Goal: Information Seeking & Learning: Learn about a topic

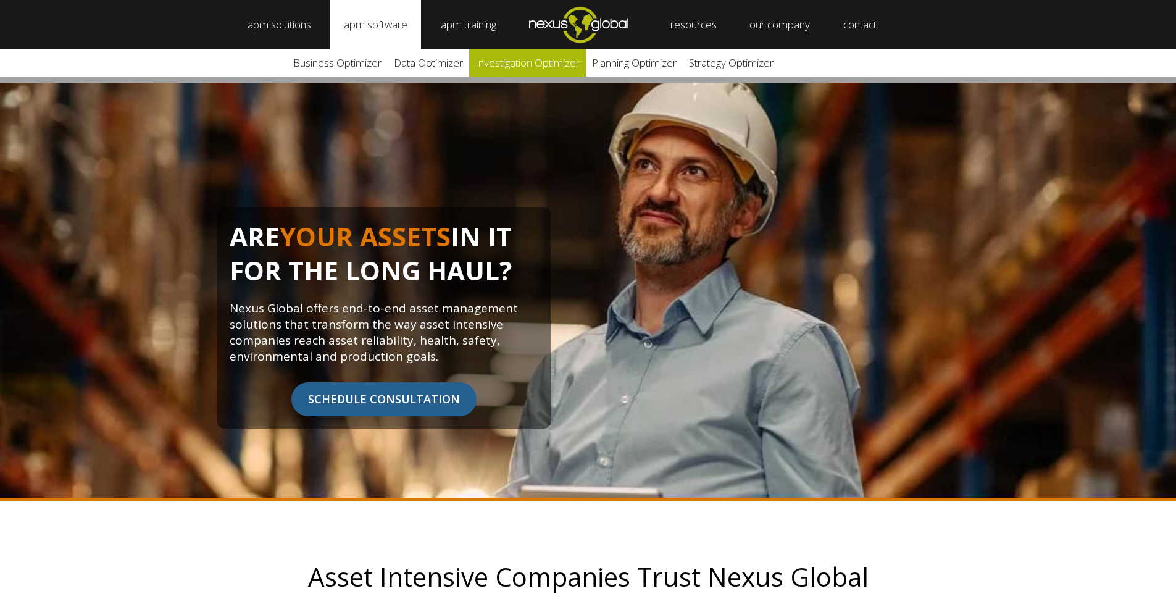
click at [531, 64] on link "Investigation Optimizer" at bounding box center [527, 62] width 117 height 27
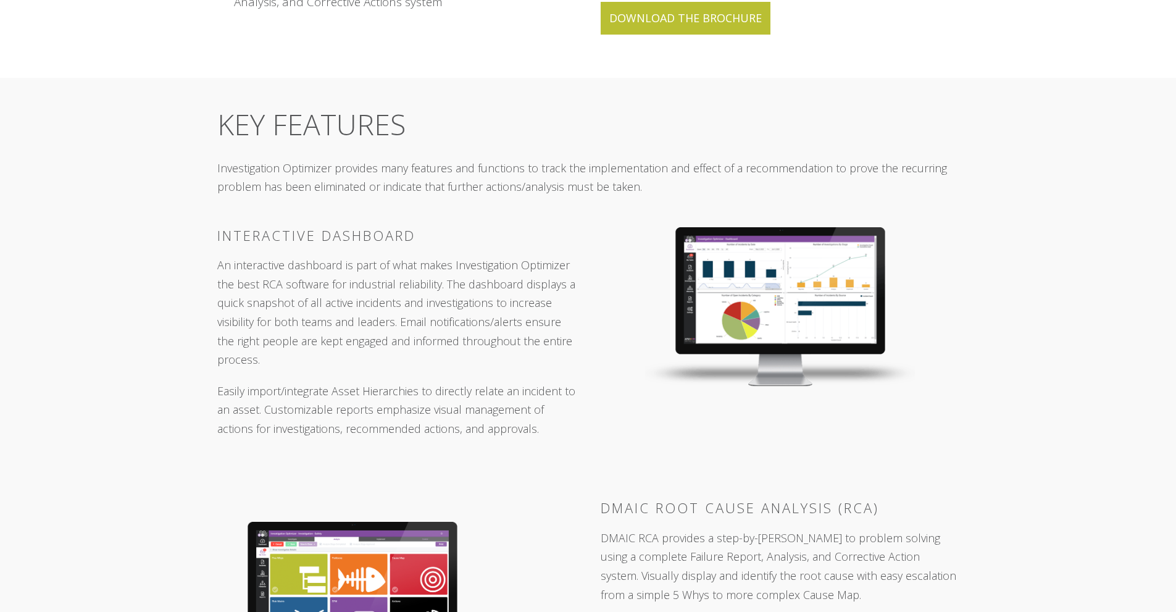
scroll to position [1543, 0]
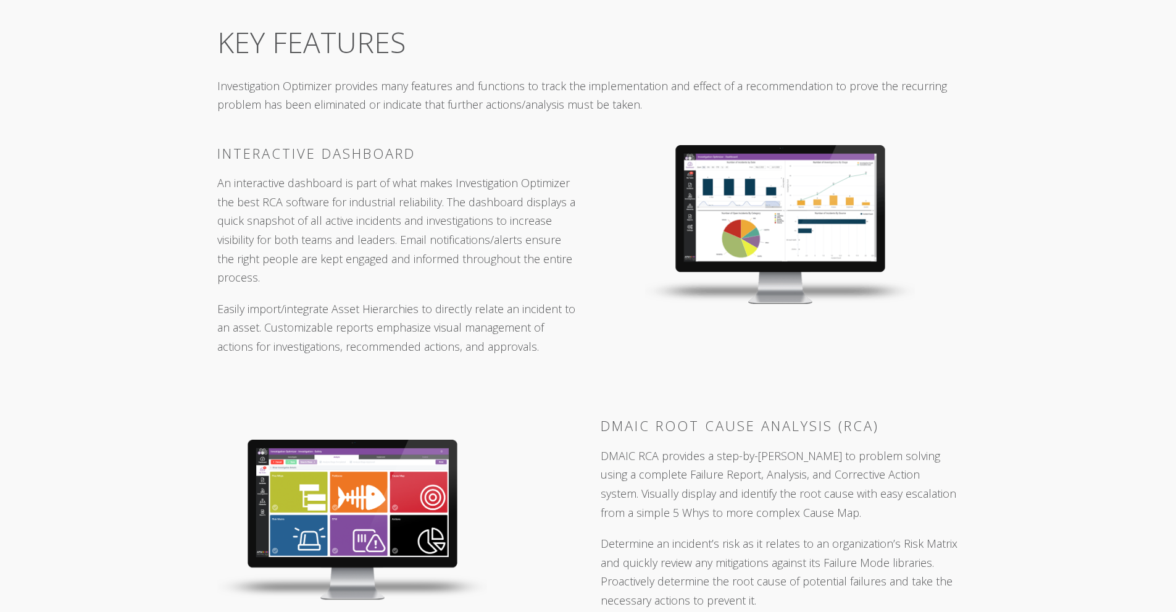
click at [338, 459] on img at bounding box center [352, 519] width 270 height 160
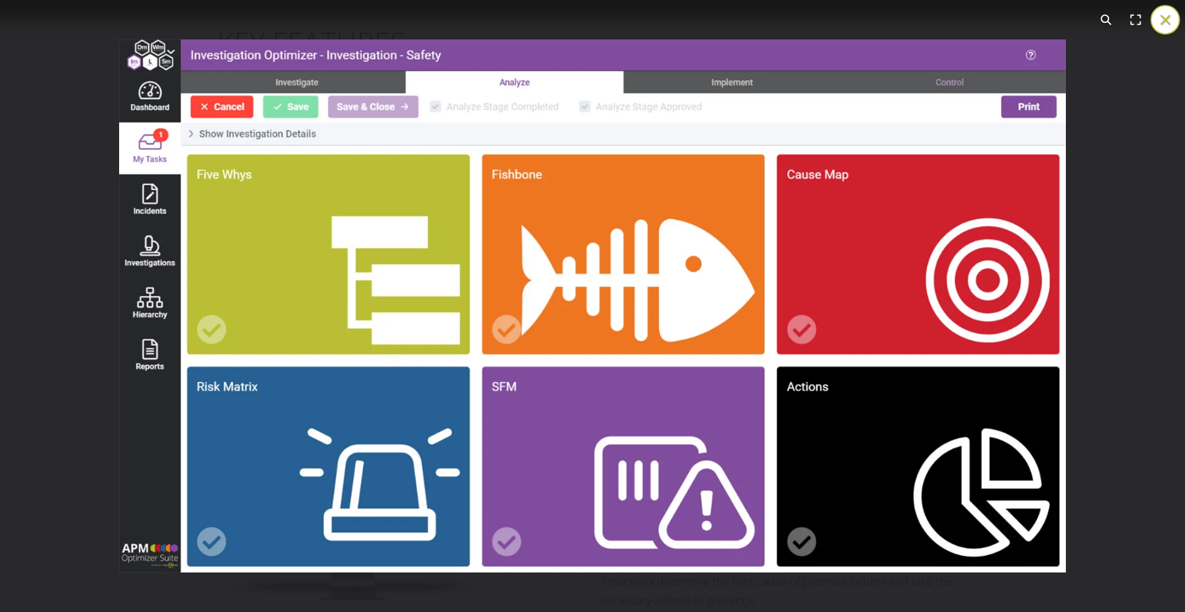
click at [1165, 15] on button "You can close this modal content with the ESC key" at bounding box center [1165, 20] width 30 height 30
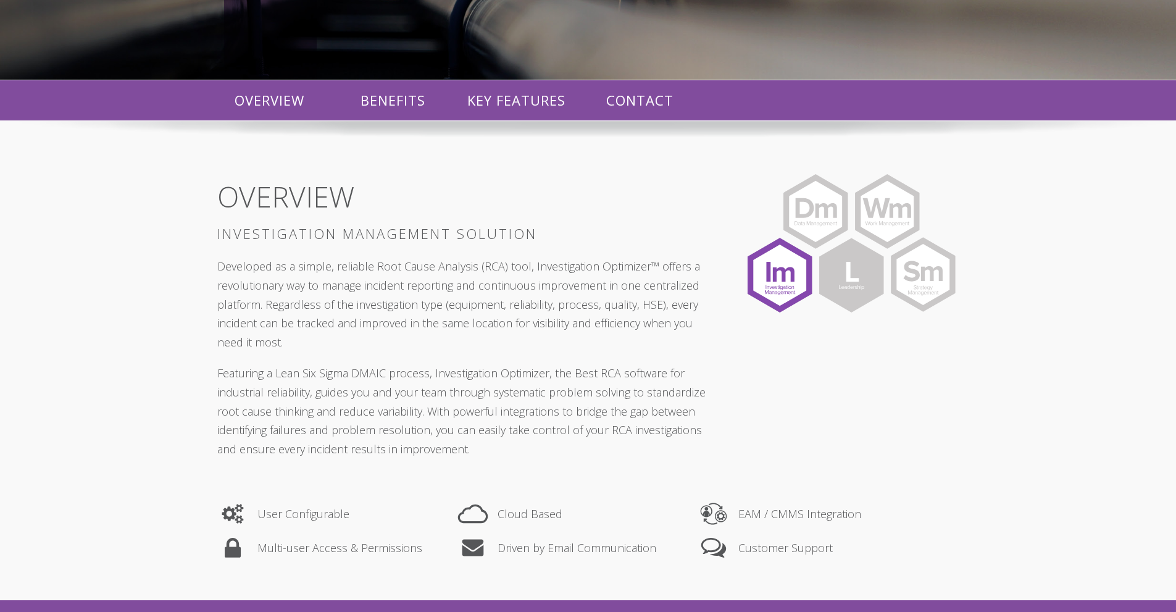
scroll to position [0, 0]
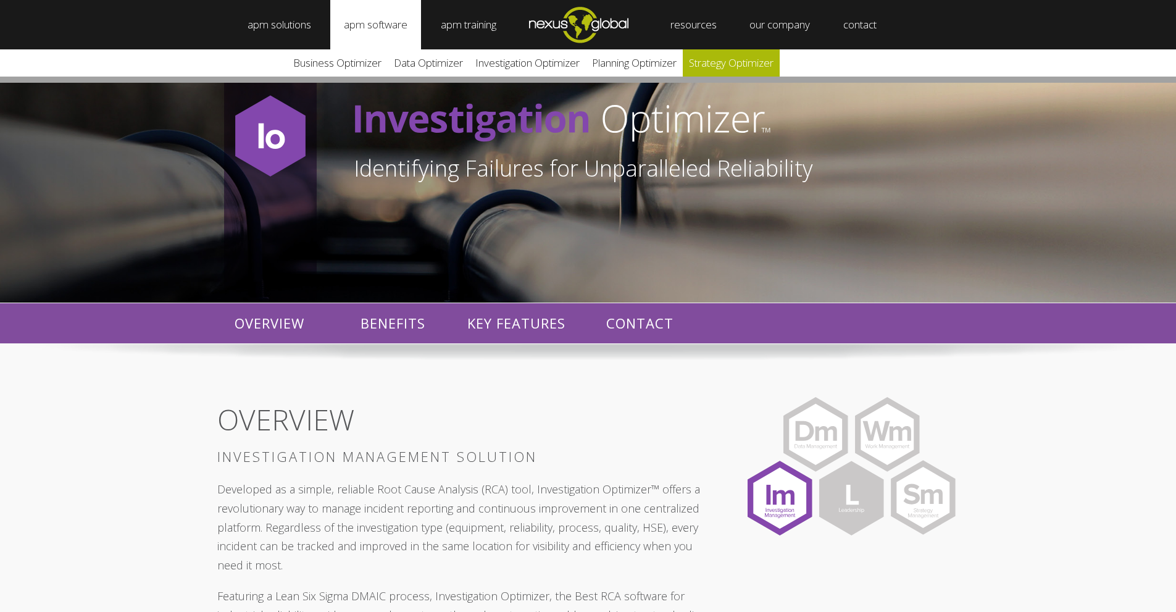
click at [755, 59] on link "Strategy Optimizer" at bounding box center [731, 62] width 97 height 27
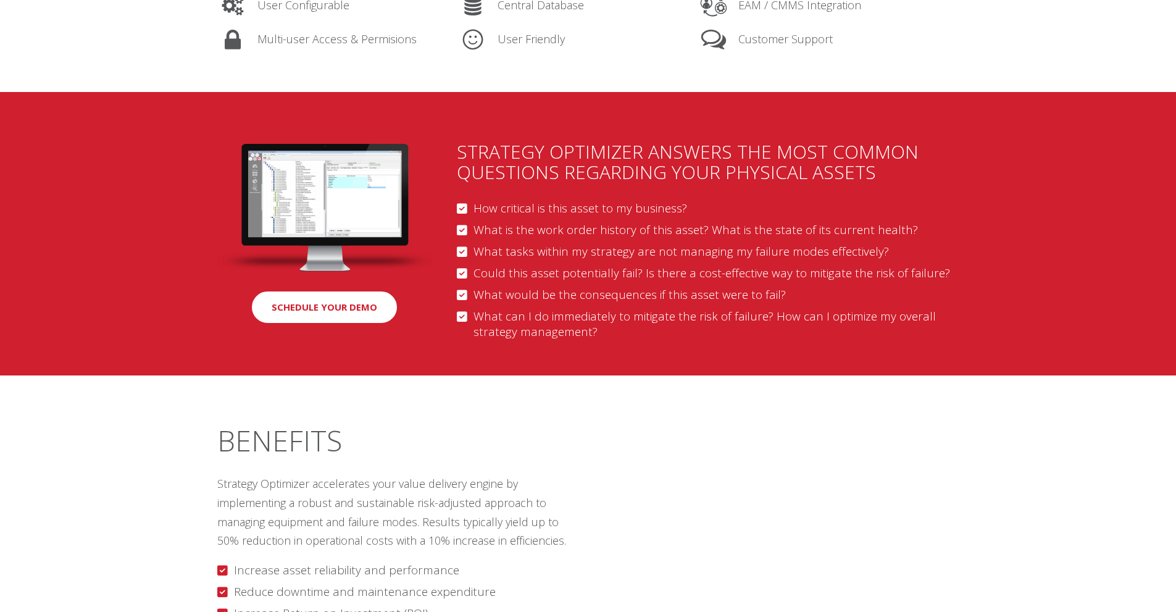
scroll to position [1234, 0]
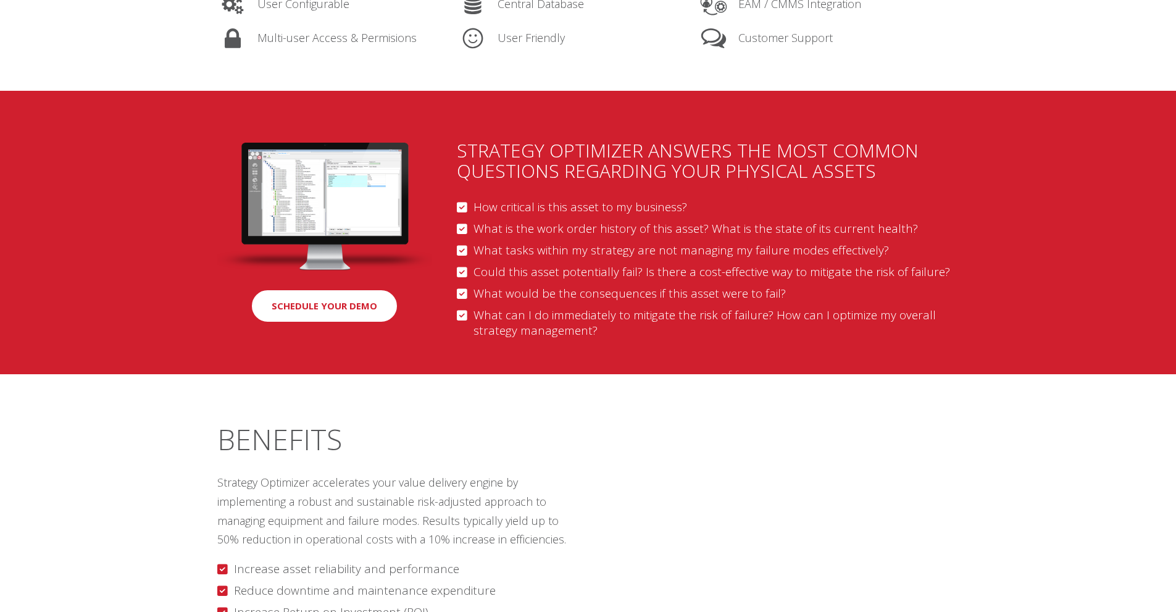
click at [310, 182] on img at bounding box center [324, 207] width 215 height 128
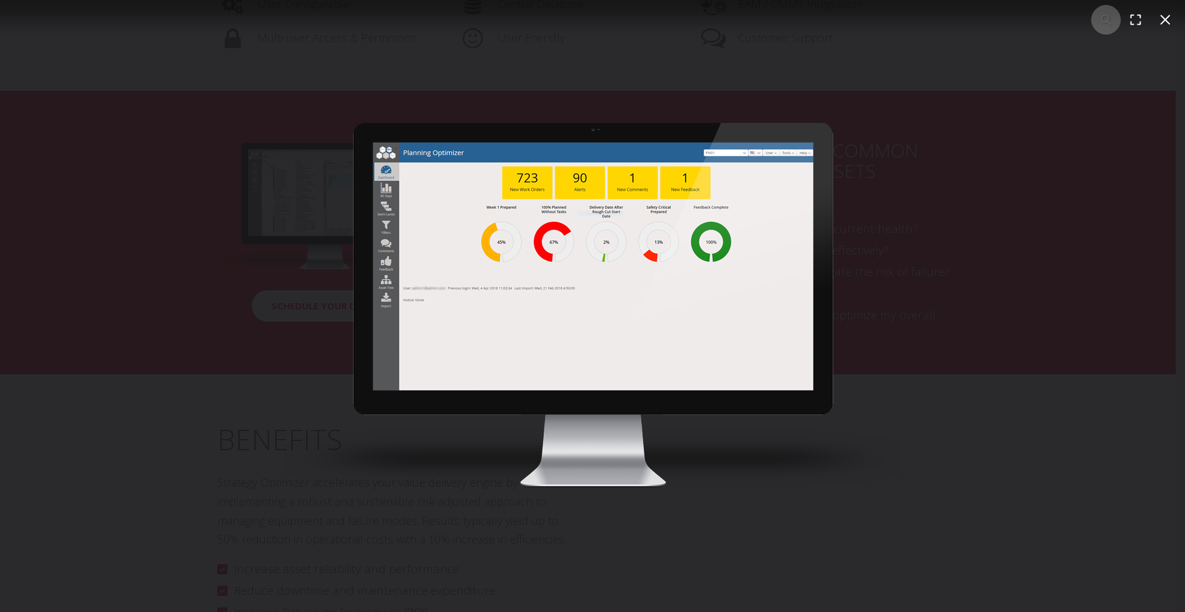
click at [635, 208] on img "You can close this modal content with the ESC key" at bounding box center [592, 306] width 617 height 366
click at [1164, 23] on button "You can close this modal content with the ESC key" at bounding box center [1165, 20] width 30 height 30
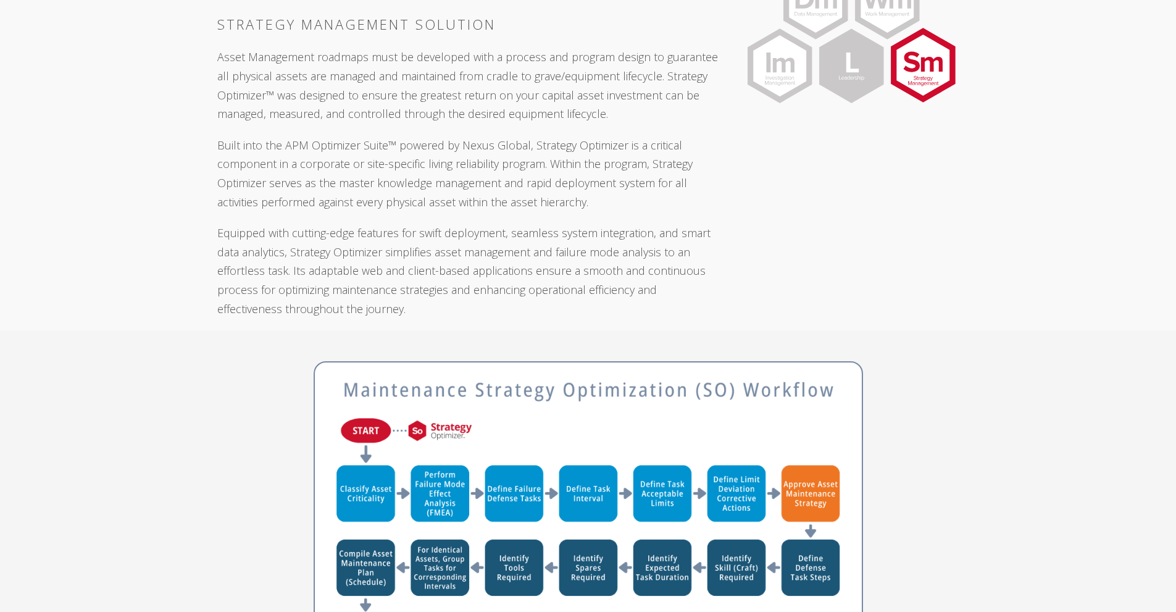
scroll to position [0, 0]
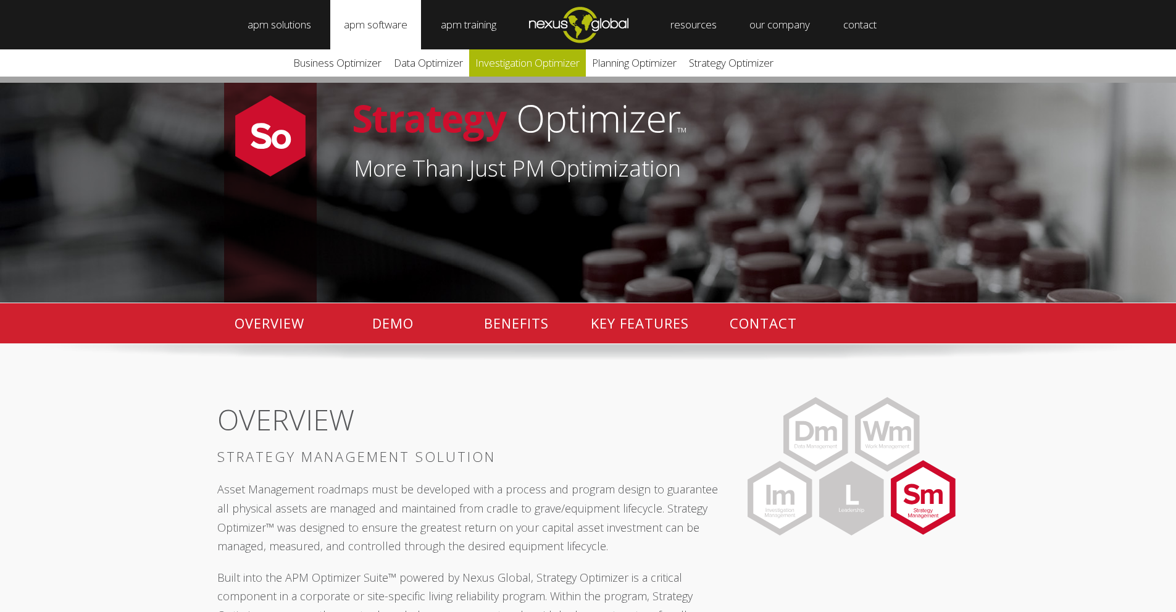
click at [521, 59] on link "Investigation Optimizer" at bounding box center [527, 62] width 117 height 27
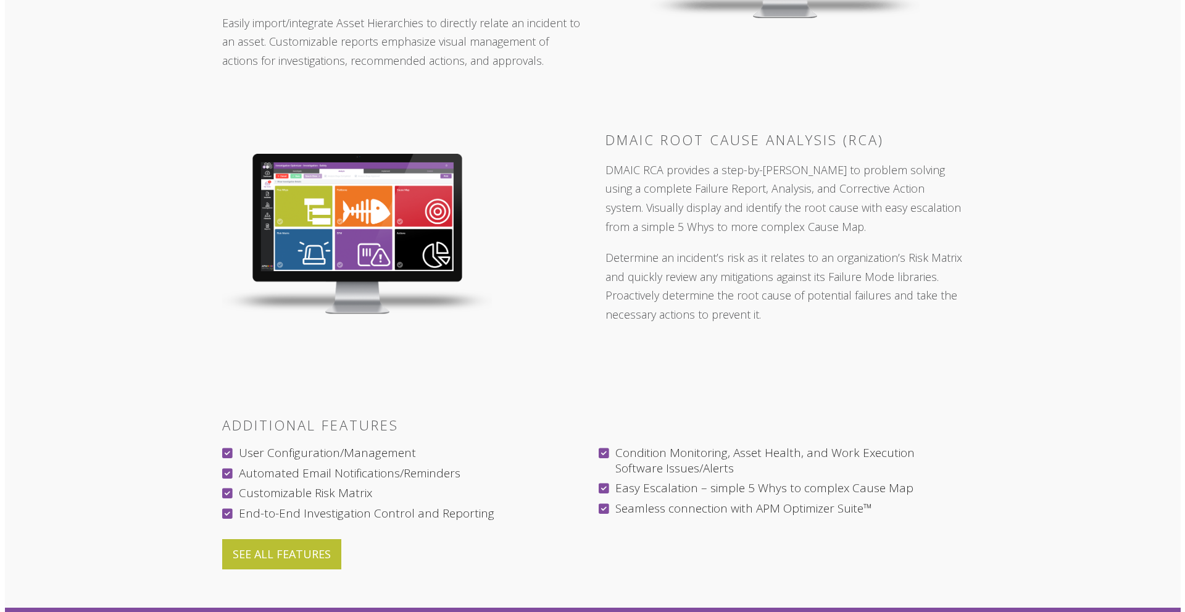
scroll to position [1851, 0]
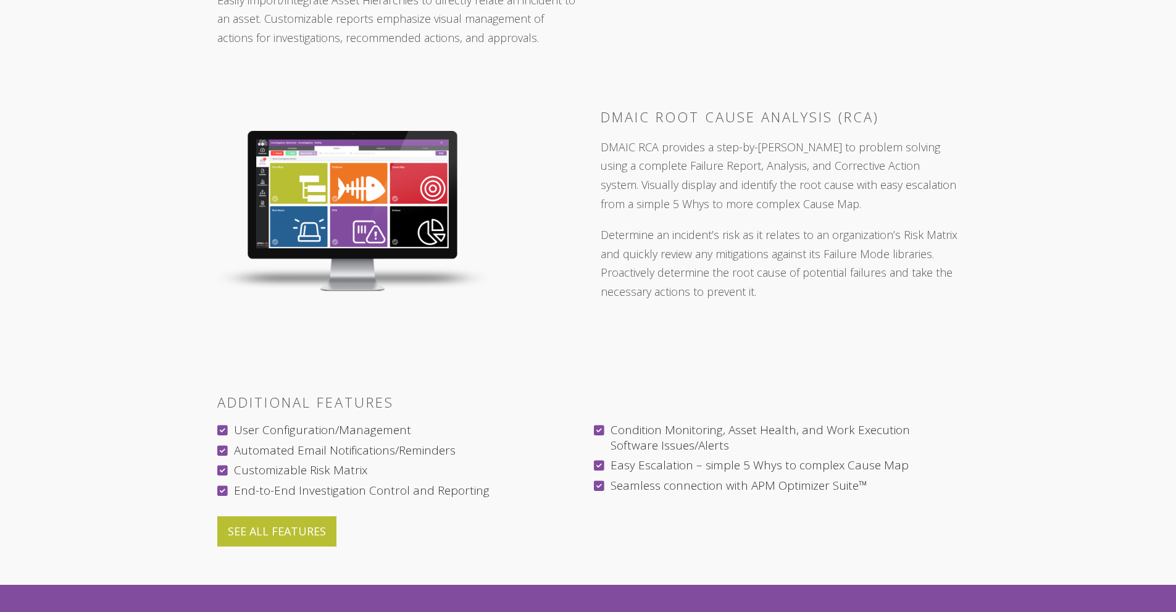
click at [353, 133] on img at bounding box center [352, 211] width 270 height 160
